Goal: Check status: Check status

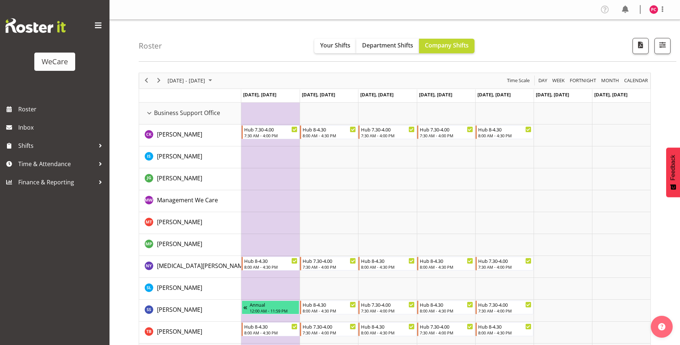
click at [163, 76] on span "Next" at bounding box center [158, 80] width 9 height 9
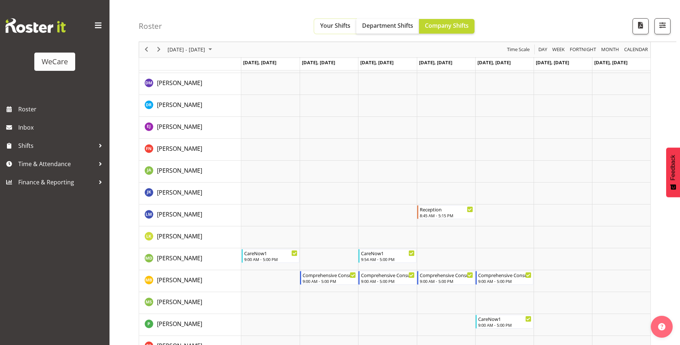
click at [336, 25] on span "Your Shifts" at bounding box center [335, 26] width 30 height 8
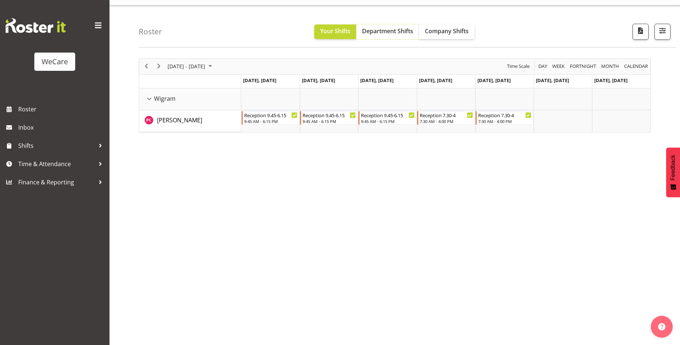
click at [384, 31] on span "Department Shifts" at bounding box center [387, 31] width 51 height 8
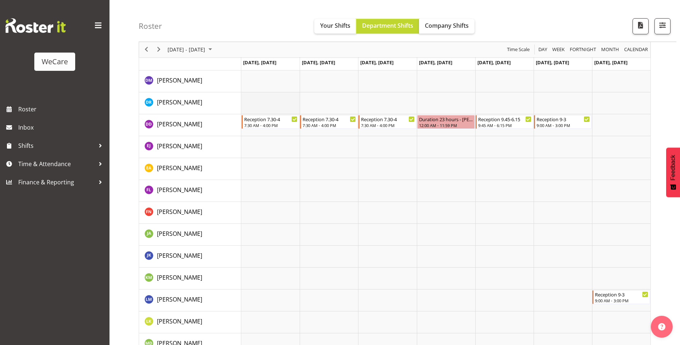
scroll to position [2188, 0]
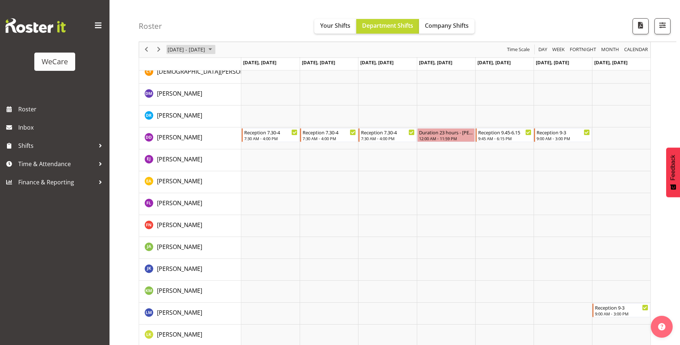
click at [176, 53] on span "[DATE] - [DATE]" at bounding box center [186, 49] width 39 height 9
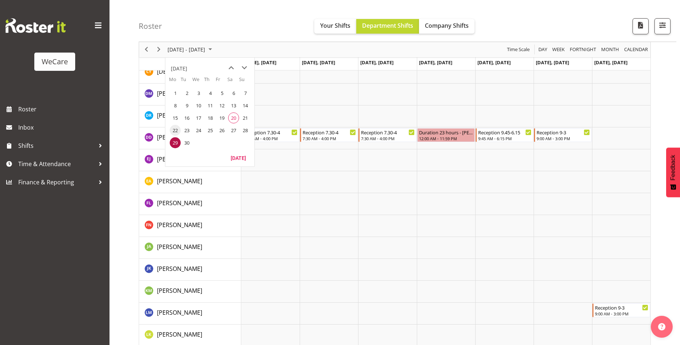
click at [175, 130] on span "22" at bounding box center [175, 130] width 11 height 11
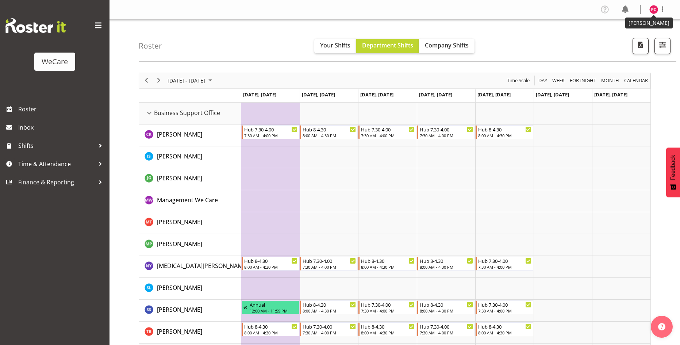
click at [657, 9] on img at bounding box center [654, 9] width 9 height 9
click at [653, 34] on link "Log Out" at bounding box center [632, 38] width 70 height 13
